Goal: Task Accomplishment & Management: Use online tool/utility

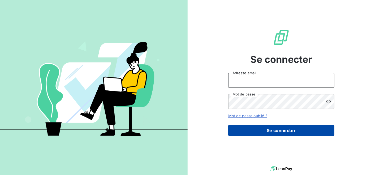
type input "[PERSON_NAME][EMAIL_ADDRESS][DOMAIN_NAME]"
click at [265, 132] on button "Se connecter" at bounding box center [281, 130] width 106 height 11
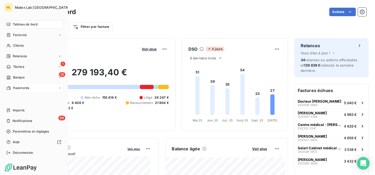
click at [14, 90] on span "Paiements" at bounding box center [21, 88] width 16 height 5
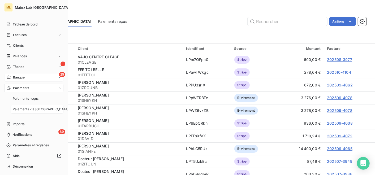
click at [26, 74] on div "25 Banque" at bounding box center [33, 77] width 59 height 8
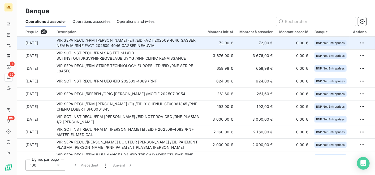
click at [196, 40] on td "VIR SEPA RECU /FRM [PERSON_NAME] (EI) /EID FACT 202509 4046 GASSER NEAUVIA /RNF…" at bounding box center [128, 43] width 151 height 13
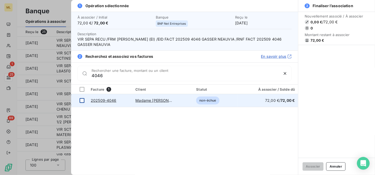
type input "4046"
click at [83, 97] on td at bounding box center [79, 100] width 16 height 13
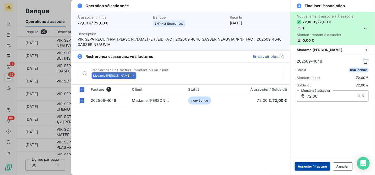
click at [305, 166] on button "Associer 1 facture" at bounding box center [313, 166] width 36 height 8
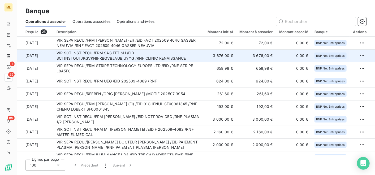
click at [229, 55] on td "3 676,00 €" at bounding box center [220, 55] width 32 height 13
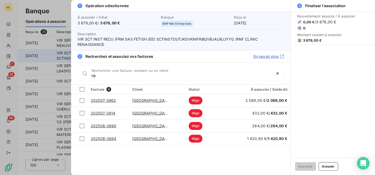
type input "r"
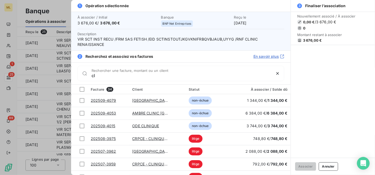
type input "c"
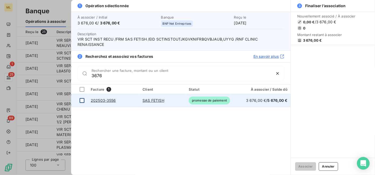
type input "3676"
click at [83, 99] on div at bounding box center [82, 100] width 5 height 5
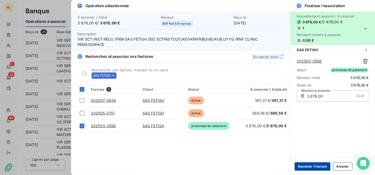
click at [303, 168] on button "Associer 1 facture" at bounding box center [313, 166] width 36 height 8
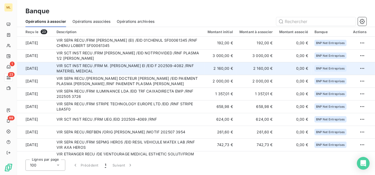
click at [192, 67] on td "VIR SCT INST RECU /FRM M. [PERSON_NAME] EI /EID F 202509-4082 /RNF MATERIEL MED…" at bounding box center [128, 68] width 151 height 13
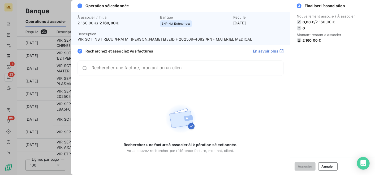
click at [201, 68] on input "Rechercher une facture, montant ou un client" at bounding box center [188, 68] width 192 height 5
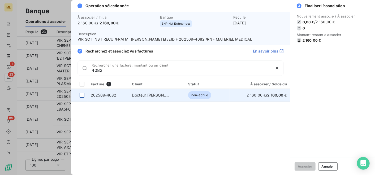
type input "4082"
click at [82, 95] on div at bounding box center [82, 95] width 5 height 5
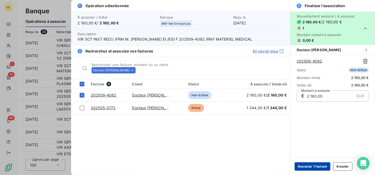
click at [314, 166] on button "Associer 1 facture" at bounding box center [313, 166] width 36 height 8
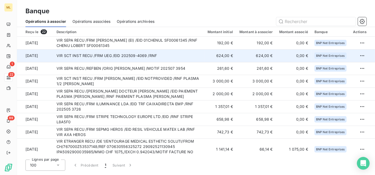
click at [192, 54] on td "VIR SCT INST RECU /FRM UEG /EID 202509-4069 /RNF" at bounding box center [128, 55] width 151 height 13
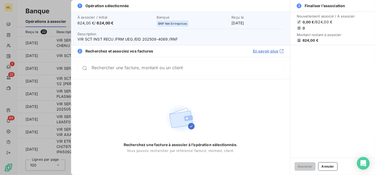
click at [198, 70] on input "Rechercher une facture, montant ou un client" at bounding box center [188, 68] width 192 height 5
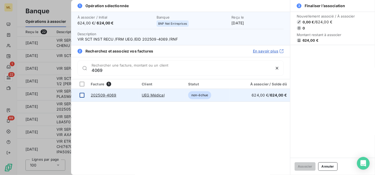
type input "4069"
click at [82, 94] on div at bounding box center [82, 95] width 5 height 5
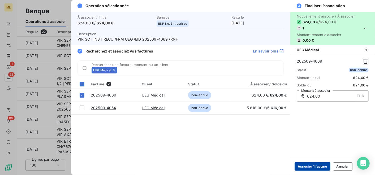
click at [305, 165] on button "Associer 1 facture" at bounding box center [313, 166] width 36 height 8
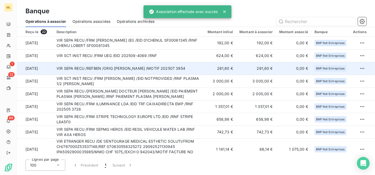
click at [204, 66] on td "VIR SEPA RECU /REFBEN /ORIG [PERSON_NAME] /MOTIF 202507 3954" at bounding box center [128, 68] width 151 height 13
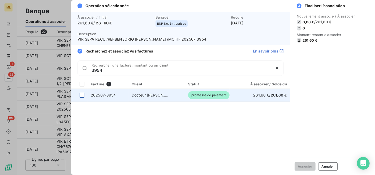
type input "3954"
click at [83, 95] on div at bounding box center [82, 95] width 5 height 5
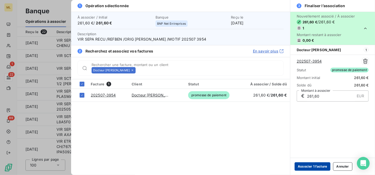
click at [311, 165] on button "Associer 1 facture" at bounding box center [313, 166] width 36 height 8
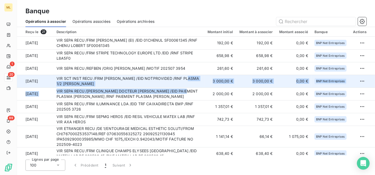
drag, startPoint x: 200, startPoint y: 92, endPoint x: 199, endPoint y: 78, distance: 14.4
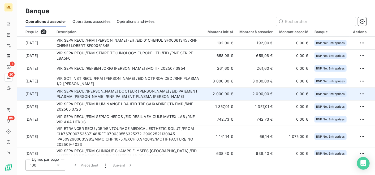
drag, startPoint x: 199, startPoint y: 78, endPoint x: 196, endPoint y: 96, distance: 17.9
click at [196, 96] on td "VIR SEPA RECU /[PERSON_NAME] DOCTEUR [PERSON_NAME] /EID PAIEMENT PLASMA [PERSON…" at bounding box center [128, 94] width 151 height 13
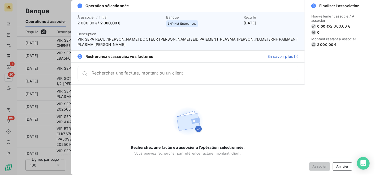
click at [189, 76] on input "Rechercher une facture, montant ou un client" at bounding box center [195, 73] width 207 height 5
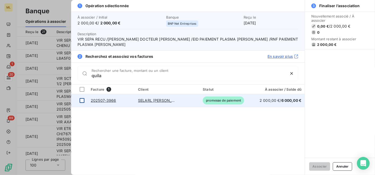
type input "quila"
click at [82, 101] on div at bounding box center [82, 100] width 5 height 5
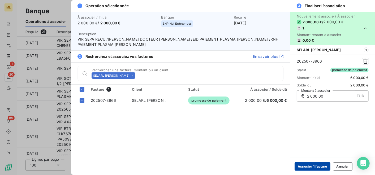
click at [307, 165] on button "Associer 1 facture" at bounding box center [313, 166] width 36 height 8
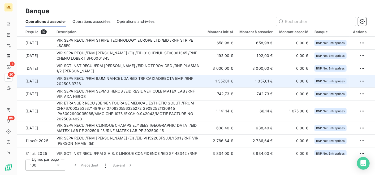
click at [221, 80] on td "1 357,01 €" at bounding box center [220, 81] width 32 height 13
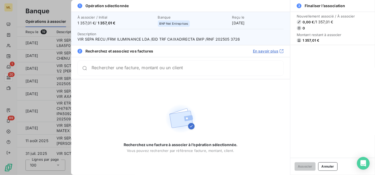
click at [197, 69] on input "Rechercher une facture, montant ou un client" at bounding box center [188, 68] width 192 height 5
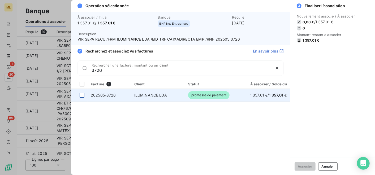
type input "3726"
click at [80, 95] on div at bounding box center [82, 95] width 5 height 5
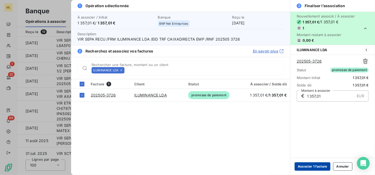
click at [303, 164] on button "Associer 1 facture" at bounding box center [313, 166] width 36 height 8
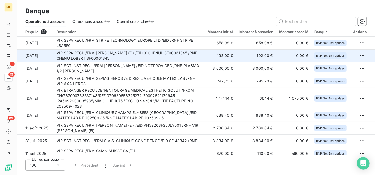
click at [196, 57] on td "VIR SEPA RECU /FRM [PERSON_NAME] (EI) /EID 01CHENUL SF00061345 /RNF CHENU LOBER…" at bounding box center [128, 55] width 151 height 13
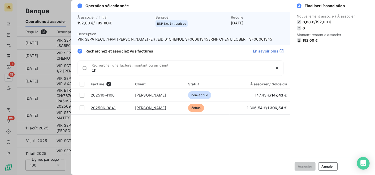
type input "c"
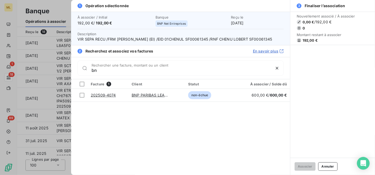
type input "b"
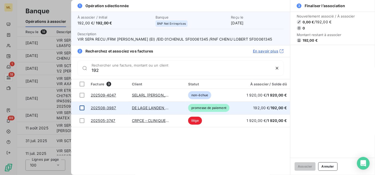
type input "192"
click at [84, 108] on div at bounding box center [82, 108] width 5 height 5
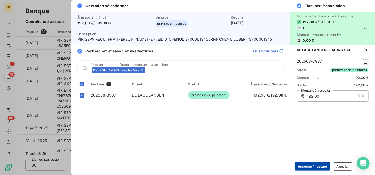
click at [310, 165] on button "Associer 1 facture" at bounding box center [313, 166] width 36 height 8
